Goal: Information Seeking & Learning: Compare options

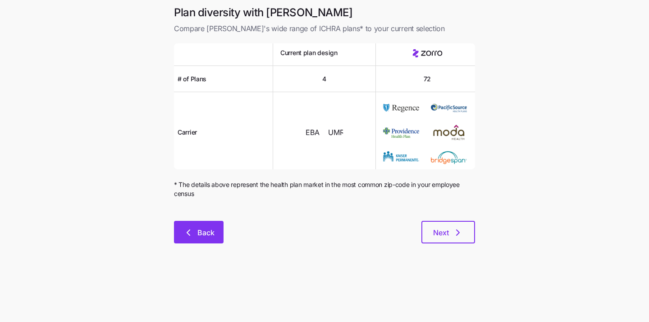
click at [212, 233] on span "Back" at bounding box center [206, 232] width 17 height 11
